Goal: Navigation & Orientation: Go to known website

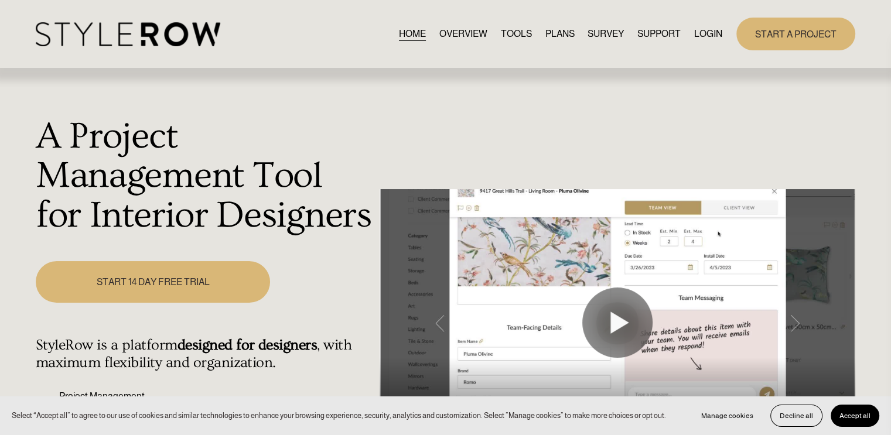
click at [711, 33] on link "LOGIN" at bounding box center [708, 34] width 28 height 16
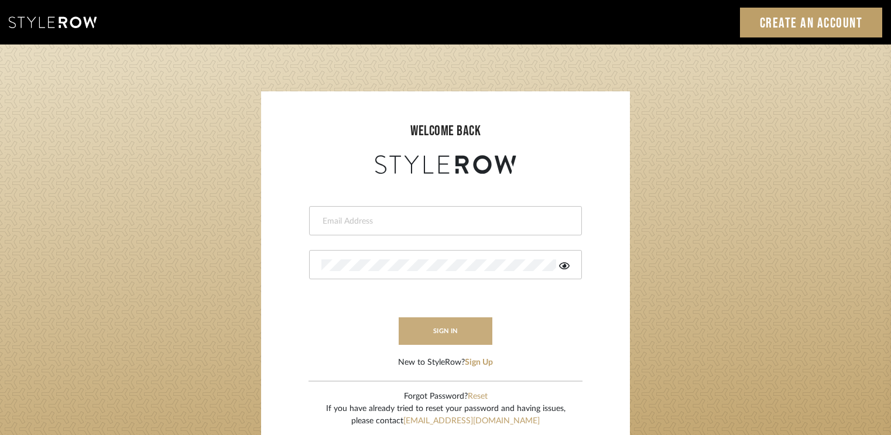
type input "info@hauzstudios.com"
click at [429, 326] on button "sign in" at bounding box center [446, 331] width 94 height 28
